Goal: Task Accomplishment & Management: Use online tool/utility

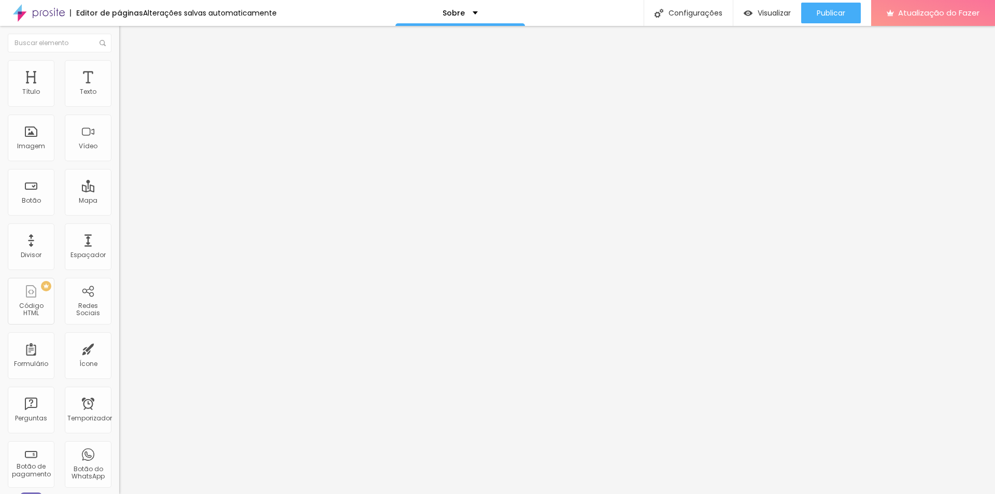
click at [125, 89] on font "Trocar imagem" at bounding box center [150, 84] width 50 height 9
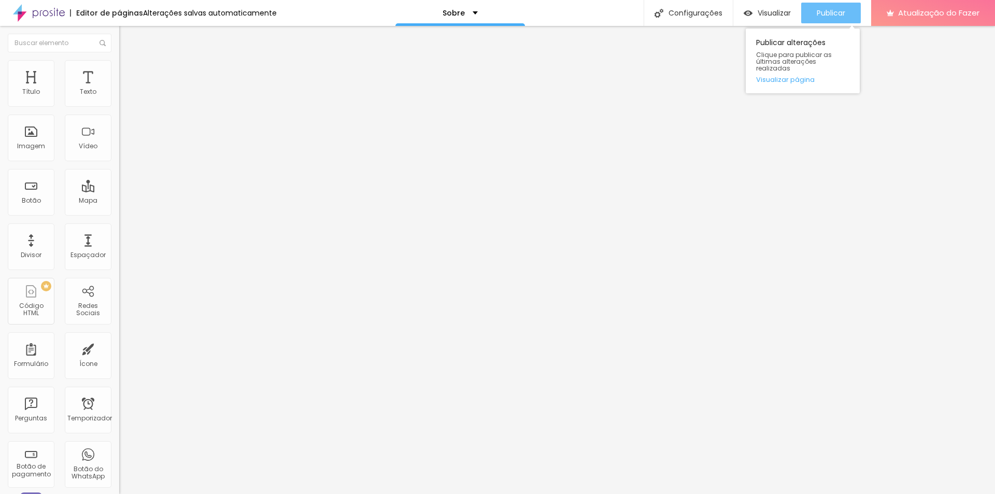
click at [847, 14] on button "Publicar" at bounding box center [831, 13] width 60 height 21
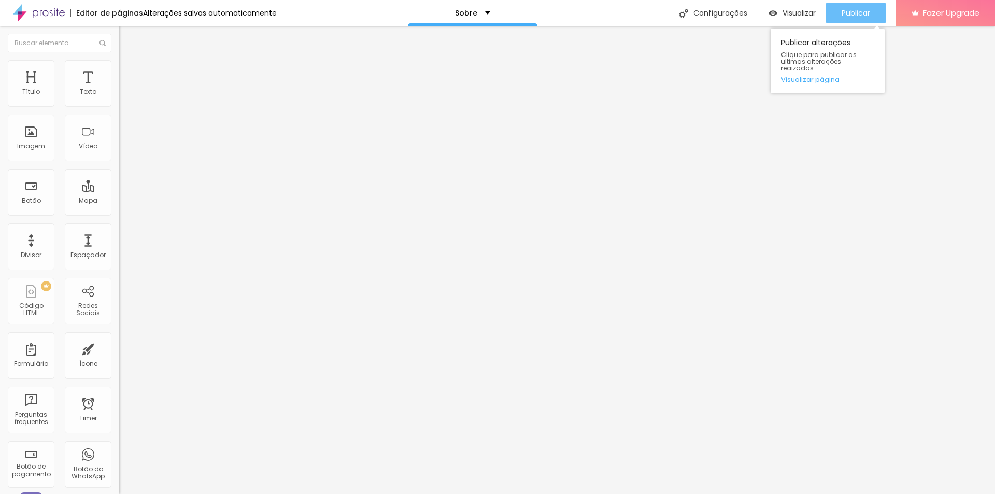
click at [854, 13] on span "Publicar" at bounding box center [855, 13] width 28 height 8
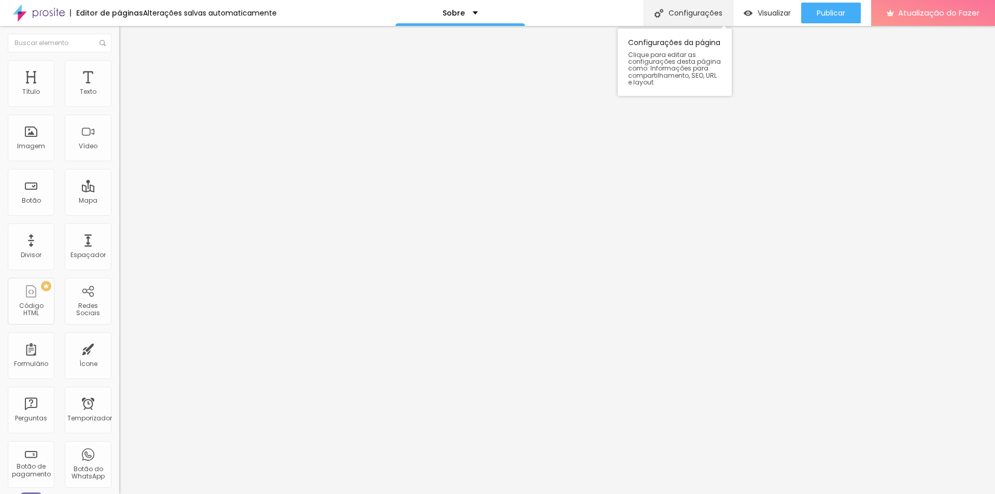
click at [674, 16] on font "Configurações" at bounding box center [695, 13] width 54 height 10
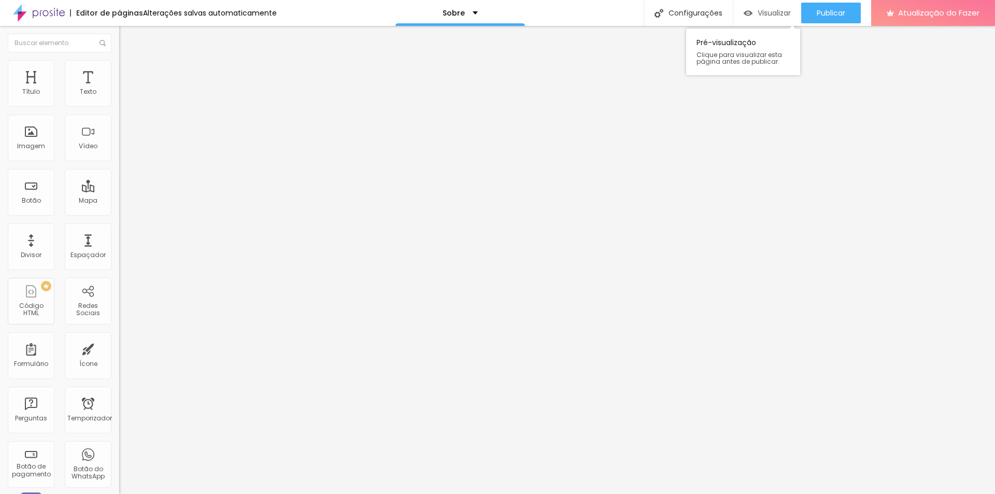
click at [752, 13] on img "button" at bounding box center [748, 13] width 9 height 9
click at [831, 22] on div "Publicar" at bounding box center [831, 13] width 28 height 21
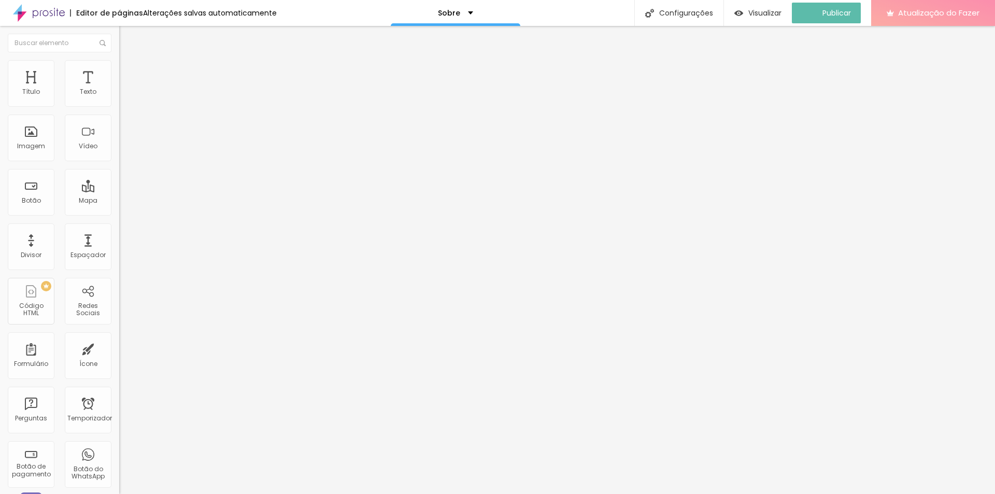
click at [934, 10] on font "Atualização do Fazer" at bounding box center [938, 12] width 81 height 11
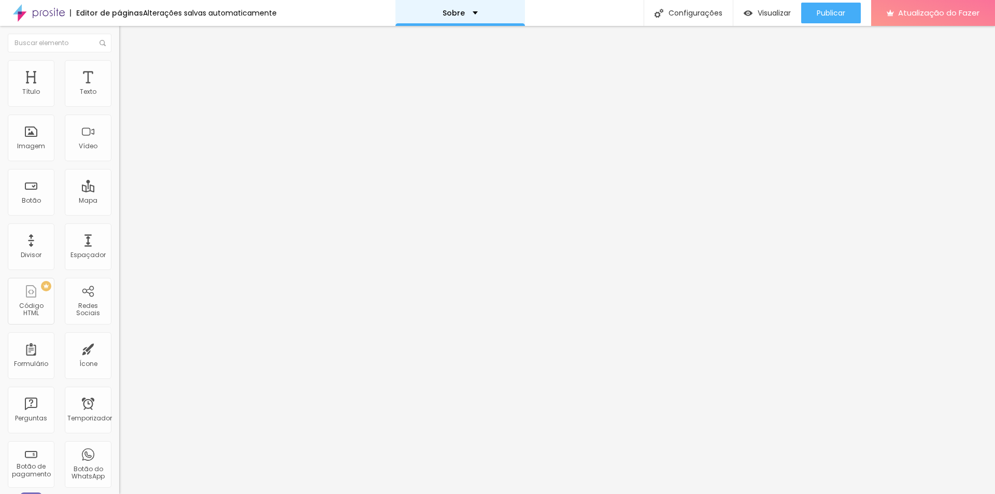
click at [464, 13] on div "Sobre" at bounding box center [460, 12] width 35 height 7
click at [442, 55] on font "Adicionar nova página" at bounding box center [439, 49] width 86 height 11
click at [493, 16] on div "Sobre" at bounding box center [460, 13] width 130 height 26
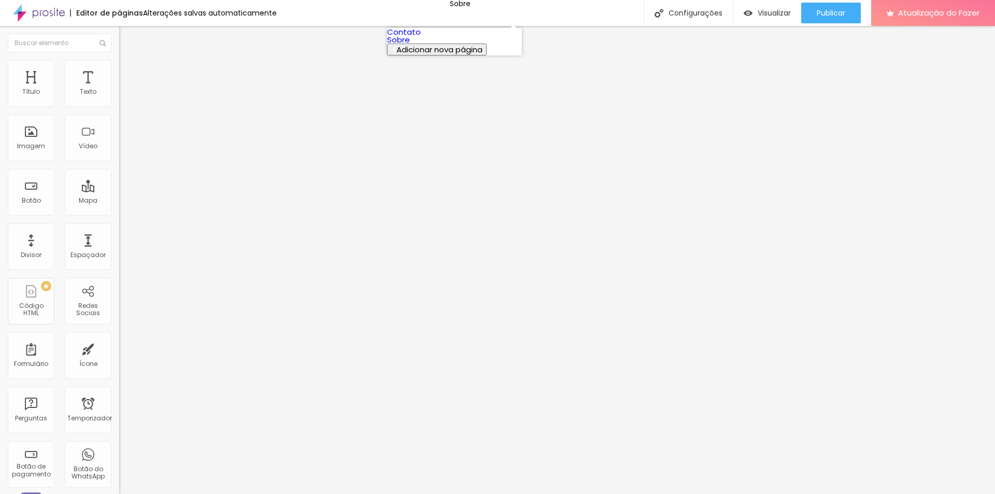
click at [410, 45] on link "Sobre" at bounding box center [398, 39] width 23 height 11
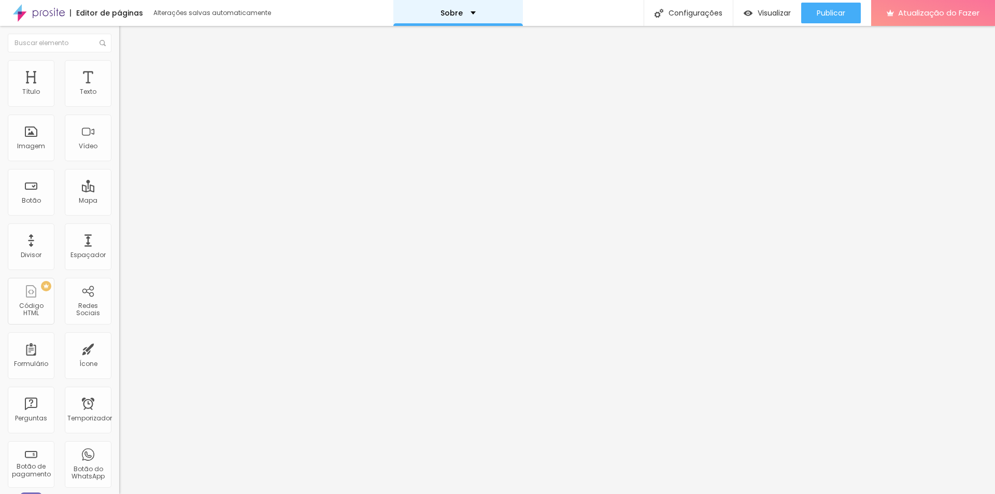
click at [480, 13] on div "Sobre" at bounding box center [458, 13] width 130 height 26
click at [482, 55] on font "Adicionar nova página" at bounding box center [439, 49] width 86 height 11
click at [454, 5] on div "Sobre" at bounding box center [458, 13] width 130 height 26
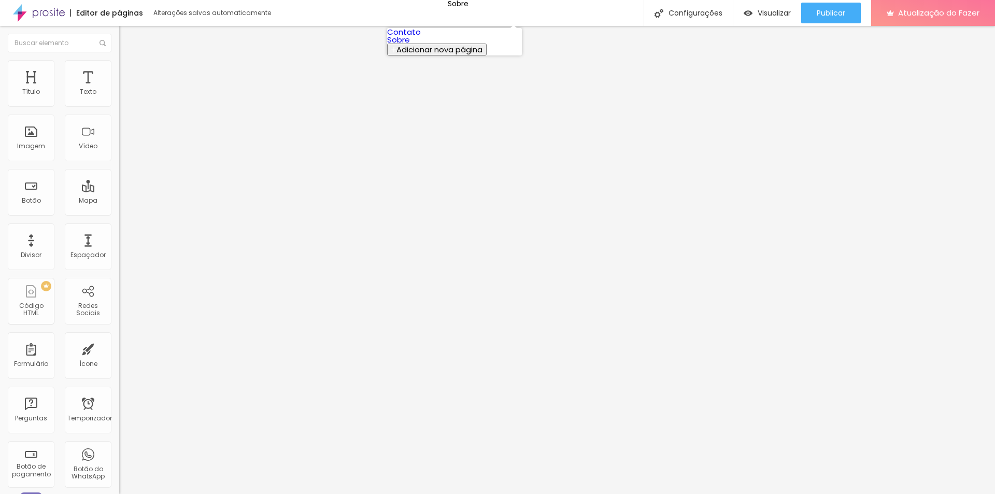
click at [456, 55] on font "Adicionar nova página" at bounding box center [439, 49] width 86 height 11
type input "eu"
click at [456, 13] on font "Sobre" at bounding box center [451, 13] width 22 height 10
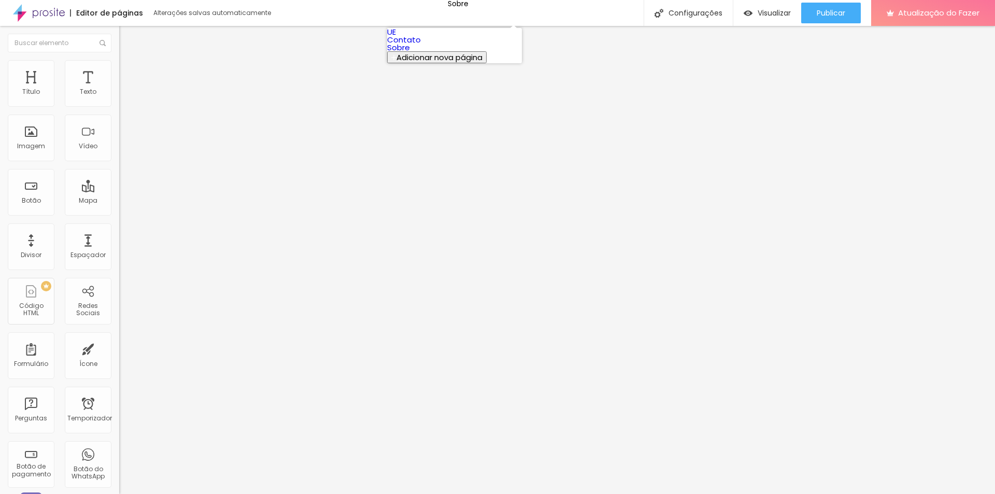
drag, startPoint x: 427, startPoint y: 42, endPoint x: 412, endPoint y: 61, distance: 24.3
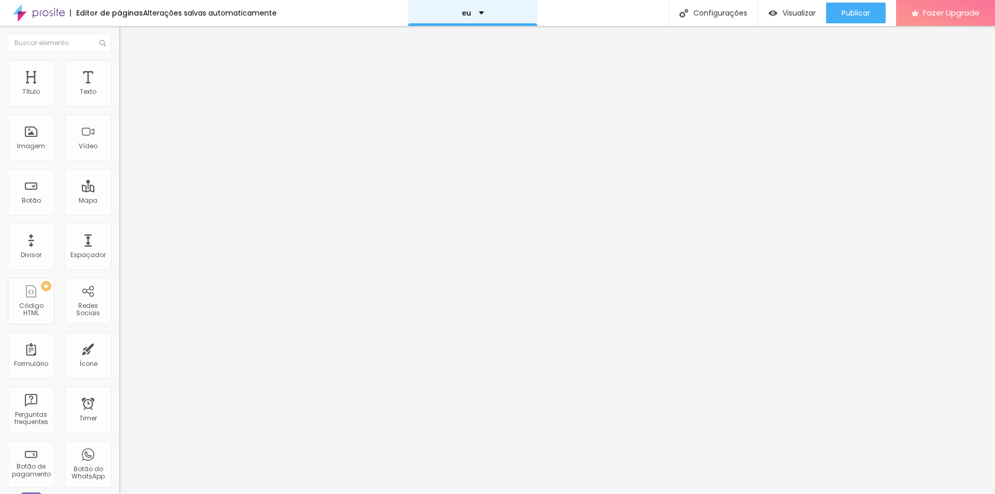
click at [480, 16] on div "eu" at bounding box center [473, 12] width 22 height 7
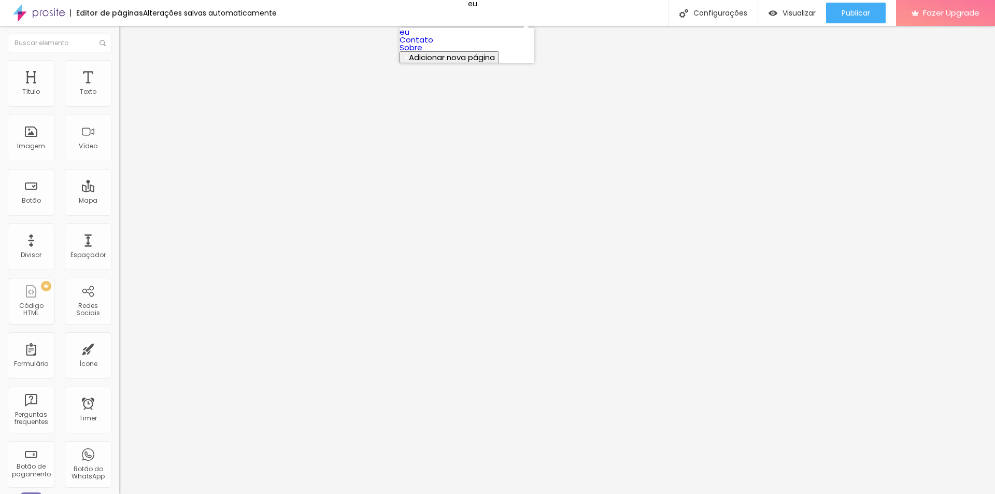
drag, startPoint x: 431, startPoint y: 38, endPoint x: 411, endPoint y: 37, distance: 19.2
click at [406, 36] on li "eu" at bounding box center [466, 32] width 135 height 8
drag, startPoint x: 412, startPoint y: 37, endPoint x: 450, endPoint y: 20, distance: 42.0
drag, startPoint x: 450, startPoint y: 20, endPoint x: 464, endPoint y: 8, distance: 18.4
drag, startPoint x: 464, startPoint y: 8, endPoint x: 483, endPoint y: 3, distance: 19.7
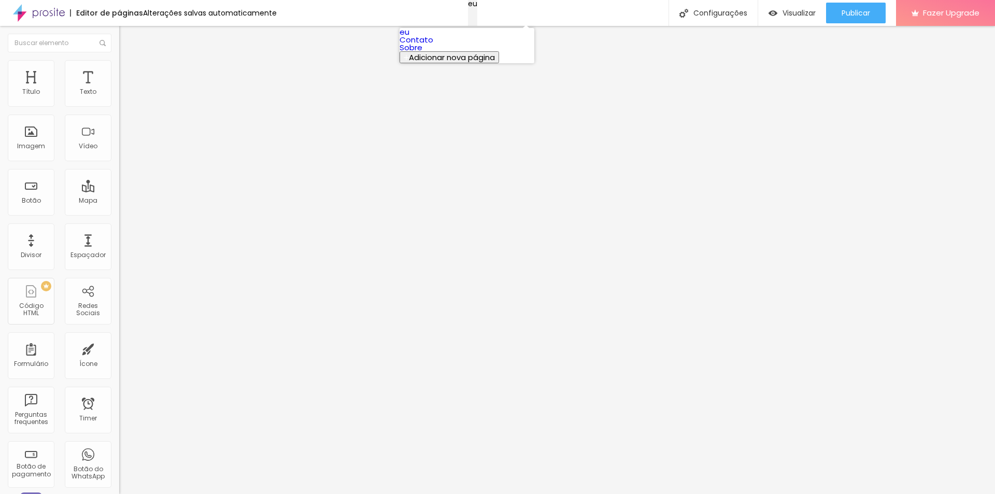
drag, startPoint x: 483, startPoint y: 3, endPoint x: 473, endPoint y: 9, distance: 12.3
drag, startPoint x: 473, startPoint y: 9, endPoint x: 424, endPoint y: 40, distance: 57.3
drag, startPoint x: 424, startPoint y: 40, endPoint x: 487, endPoint y: 6, distance: 70.7
drag, startPoint x: 487, startPoint y: 6, endPoint x: 475, endPoint y: 10, distance: 12.5
drag, startPoint x: 475, startPoint y: 10, endPoint x: 439, endPoint y: 38, distance: 45.4
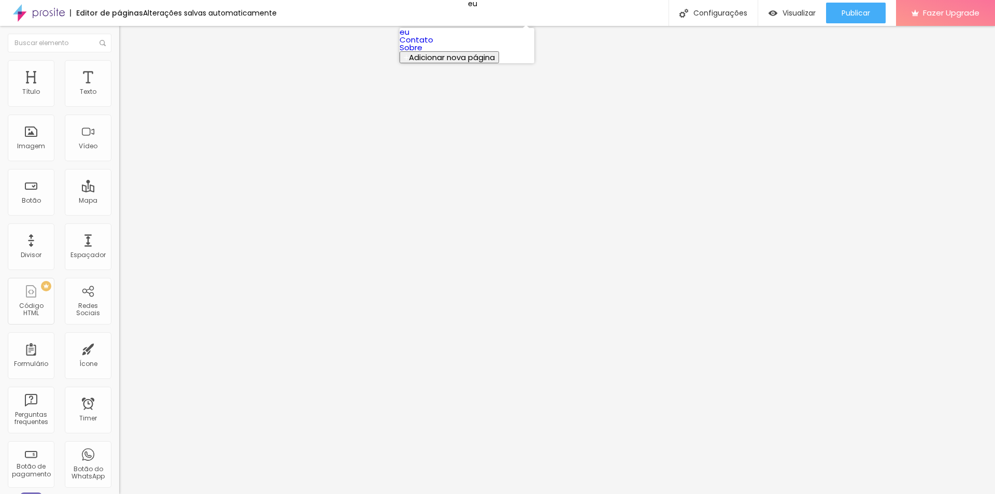
scroll to position [206, 0]
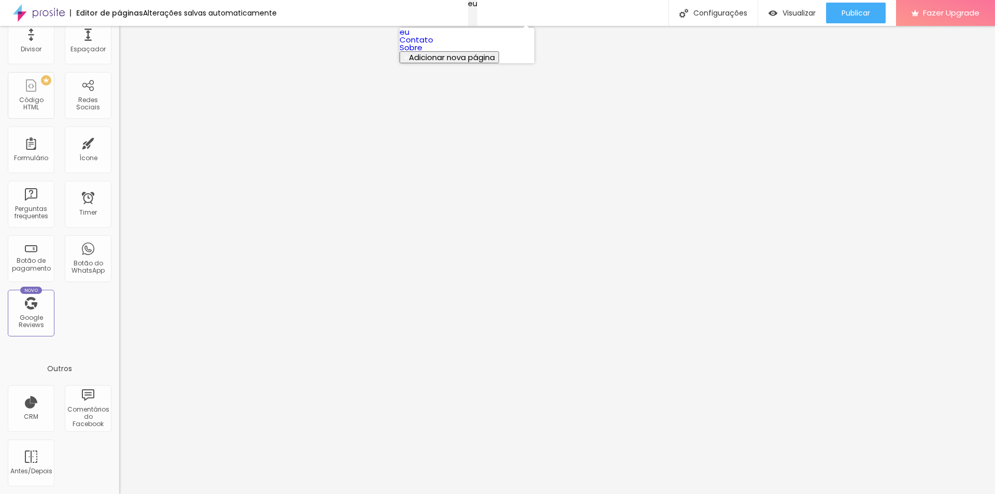
drag, startPoint x: 468, startPoint y: 7, endPoint x: 471, endPoint y: 12, distance: 5.3
click at [471, 7] on div "eu" at bounding box center [472, 3] width 9 height 7
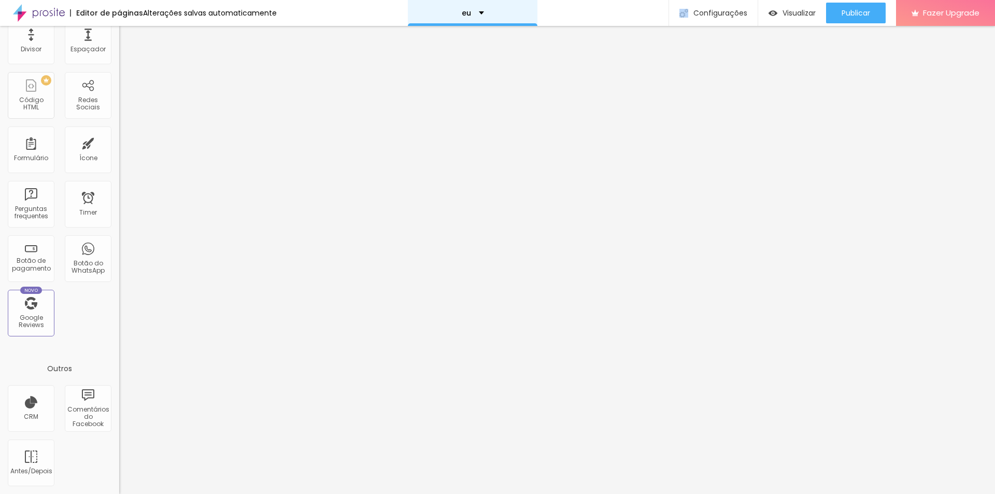
click at [471, 12] on div "eu" at bounding box center [473, 12] width 22 height 7
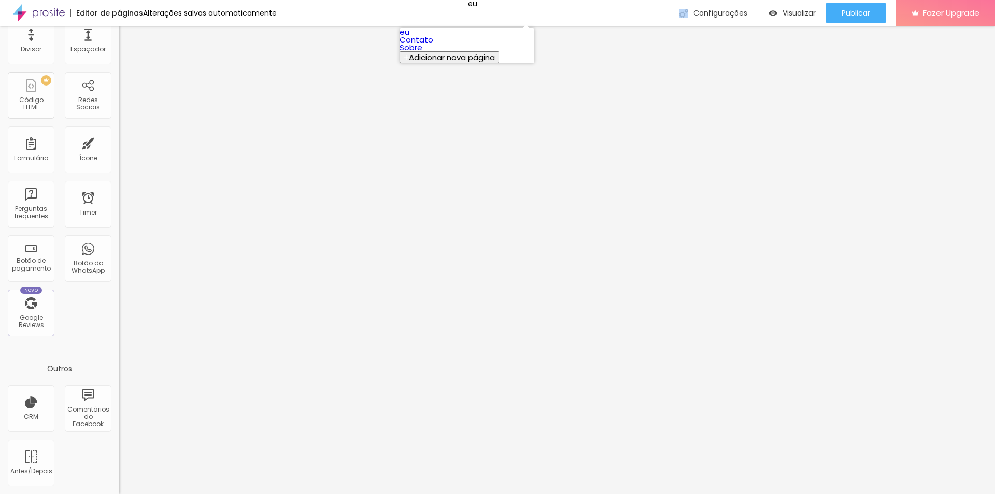
click at [409, 37] on link "eu" at bounding box center [404, 31] width 10 height 11
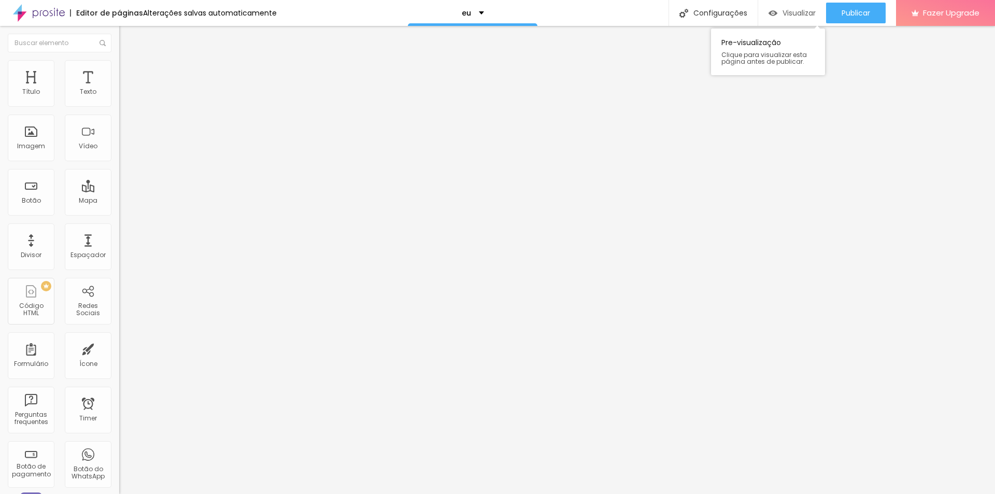
click at [791, 13] on span "Visualizar" at bounding box center [798, 13] width 33 height 8
